Goal: Information Seeking & Learning: Learn about a topic

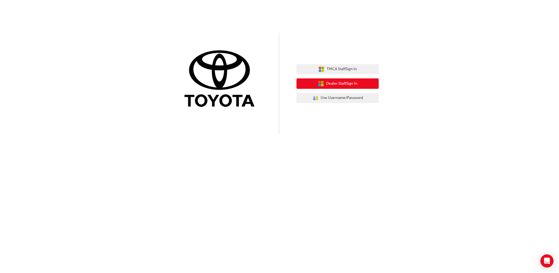
click at [346, 86] on span "Dealer Staff Sign In" at bounding box center [341, 84] width 31 height 6
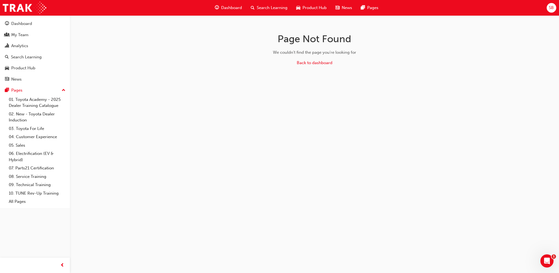
click at [311, 7] on span "Product Hub" at bounding box center [315, 8] width 24 height 6
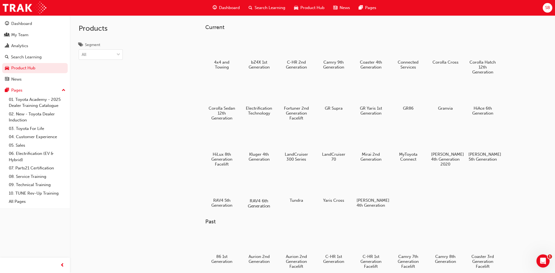
click at [265, 184] on div at bounding box center [259, 185] width 30 height 22
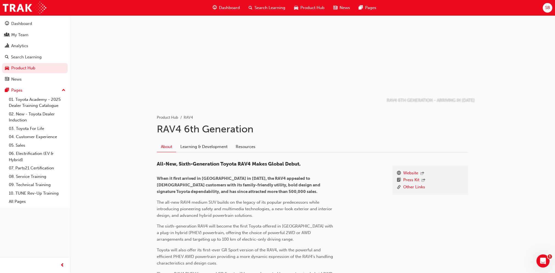
scroll to position [27, 0]
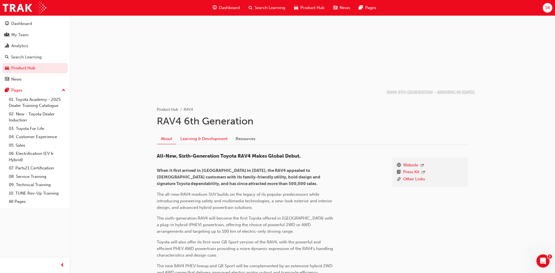
click at [219, 143] on link "Learning & Development" at bounding box center [203, 138] width 55 height 10
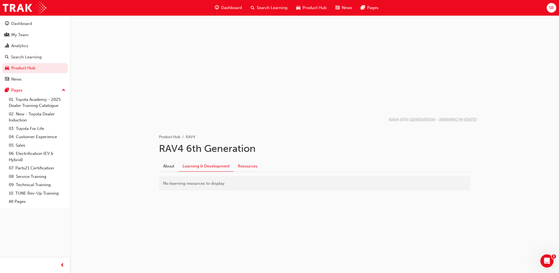
click at [249, 168] on link "Resources" at bounding box center [248, 166] width 28 height 10
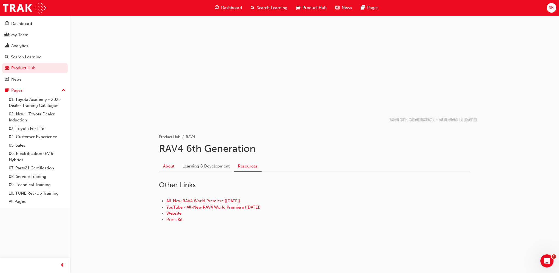
click at [169, 165] on link "About" at bounding box center [168, 166] width 19 height 10
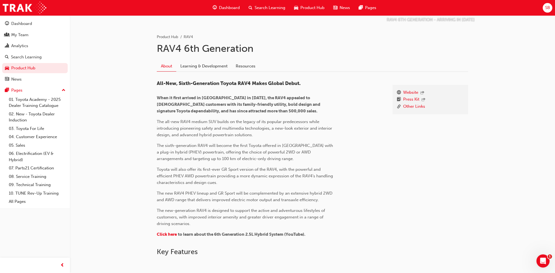
scroll to position [83, 0]
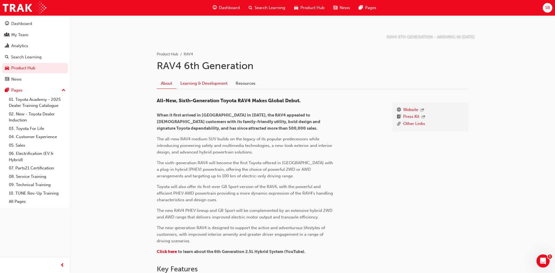
click at [223, 84] on link "Learning & Development" at bounding box center [203, 83] width 55 height 10
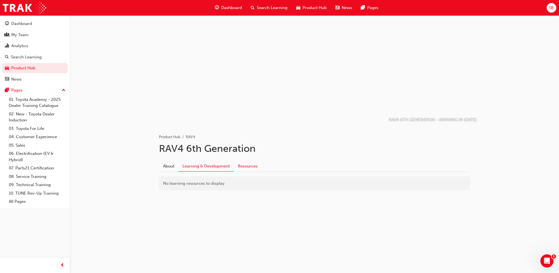
click at [249, 167] on link "Resources" at bounding box center [248, 166] width 28 height 10
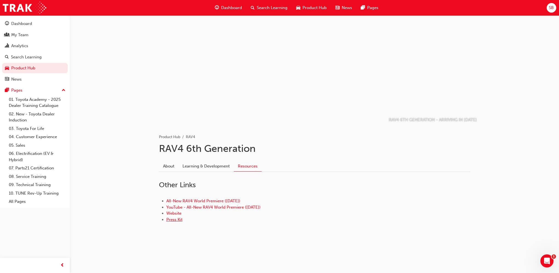
click at [178, 218] on link "Press Kit" at bounding box center [174, 219] width 16 height 5
click at [266, 9] on span "Search Learning" at bounding box center [272, 8] width 31 height 6
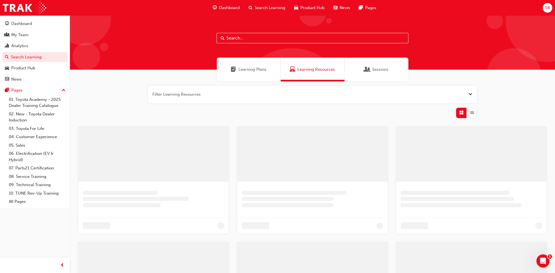
click at [247, 45] on div at bounding box center [312, 42] width 485 height 54
click at [241, 33] on input "text" at bounding box center [313, 38] width 192 height 10
type input "rav4"
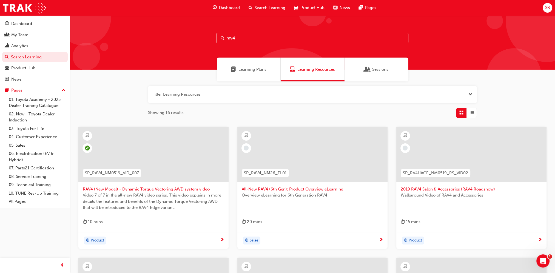
click at [282, 189] on span "All-New RAV4 (6th Gen): Product Overview eLearning" at bounding box center [312, 189] width 141 height 6
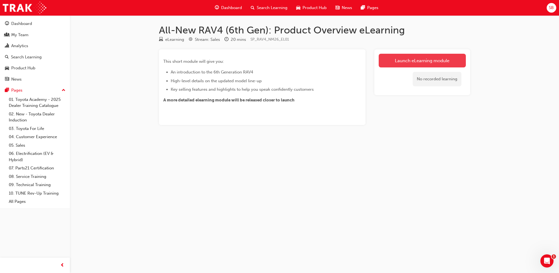
click at [410, 61] on link "Launch eLearning module" at bounding box center [422, 61] width 87 height 14
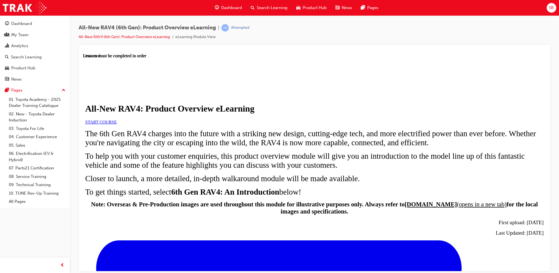
click at [117, 124] on span "START COURSE" at bounding box center [101, 122] width 32 height 5
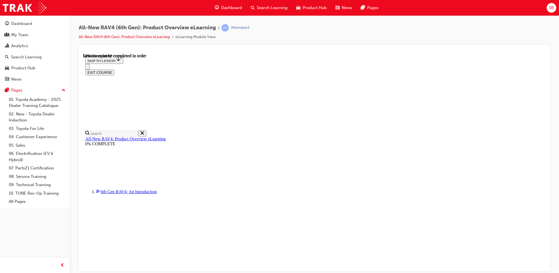
scroll to position [539, 0]
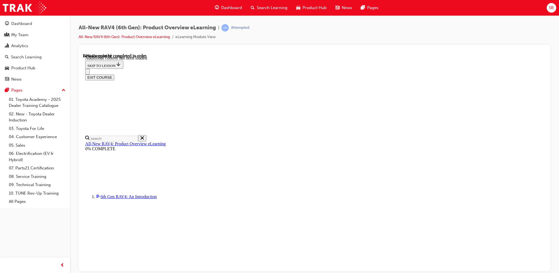
scroll to position [785, 0]
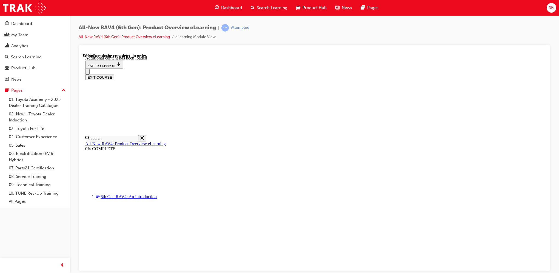
scroll to position [784, 0]
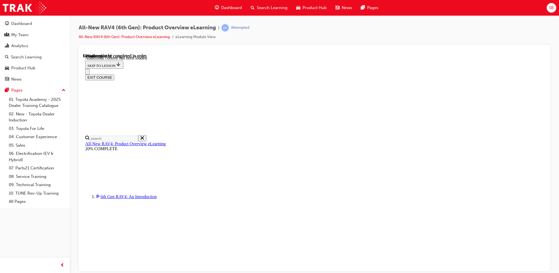
drag, startPoint x: 367, startPoint y: 89, endPoint x: 402, endPoint y: 90, distance: 35.4
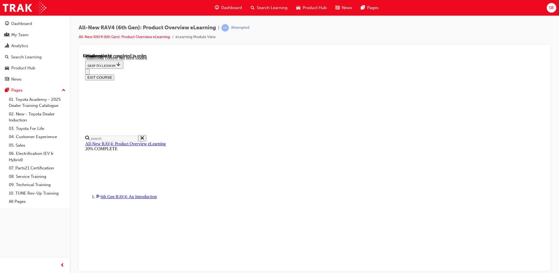
scroll to position [0, 79]
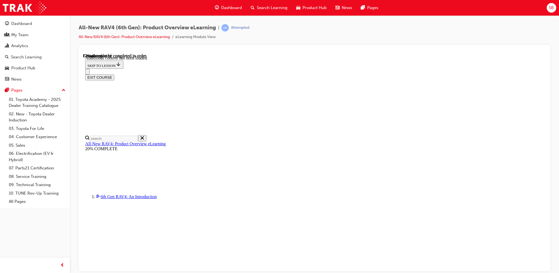
scroll to position [0, 79]
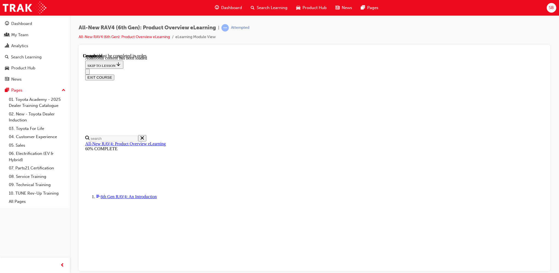
scroll to position [117, 0]
radio input "true"
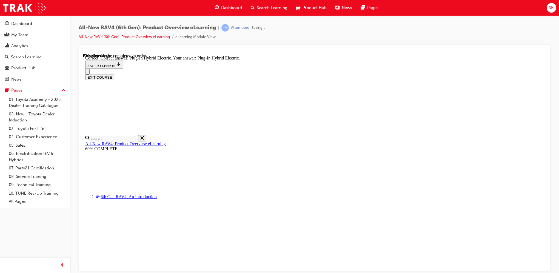
scroll to position [150, 0]
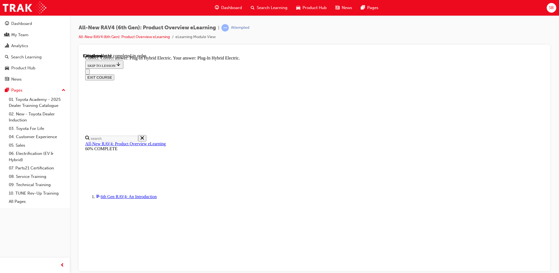
radio input "true"
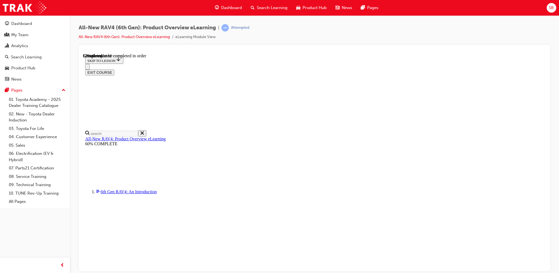
scroll to position [137, 0]
checkbox input "true"
drag, startPoint x: 286, startPoint y: 220, endPoint x: 303, endPoint y: 229, distance: 18.6
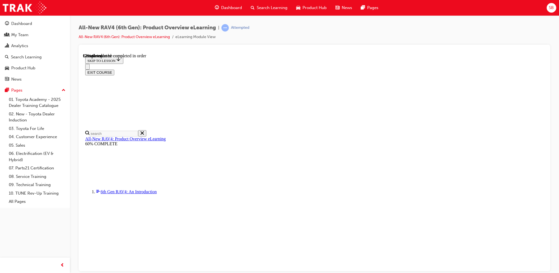
checkbox input "true"
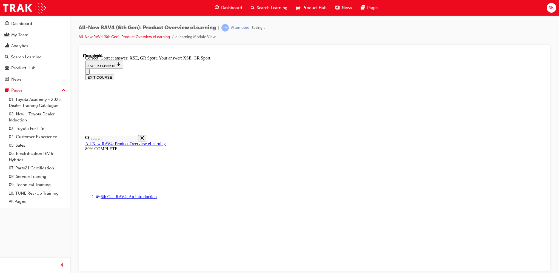
scroll to position [192, 0]
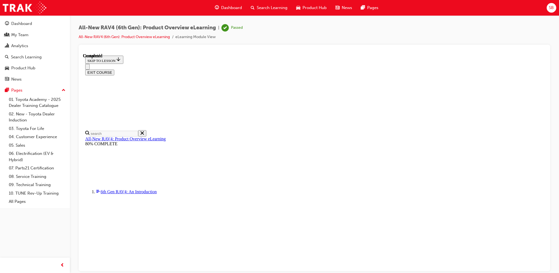
scroll to position [84, 0]
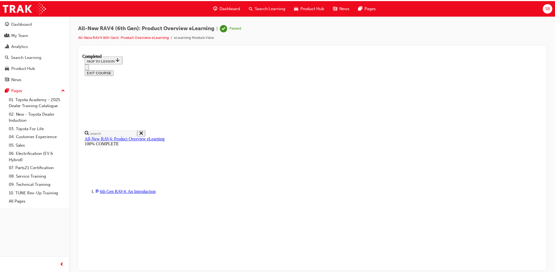
scroll to position [0, 0]
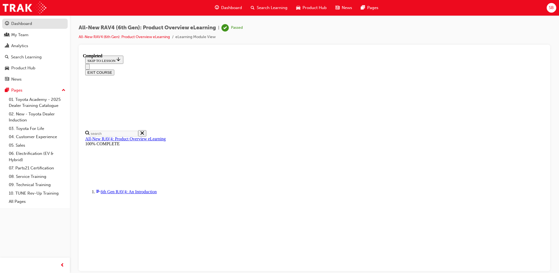
click at [28, 25] on div "Dashboard" at bounding box center [21, 24] width 21 height 6
